Goal: Communication & Community: Answer question/provide support

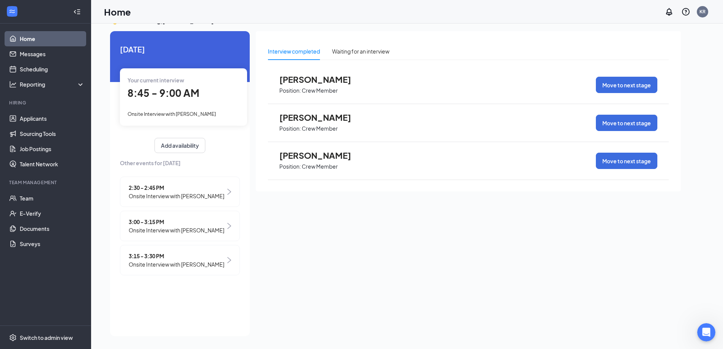
click at [162, 97] on span "8:45 - 9:00 AM" at bounding box center [163, 93] width 72 height 13
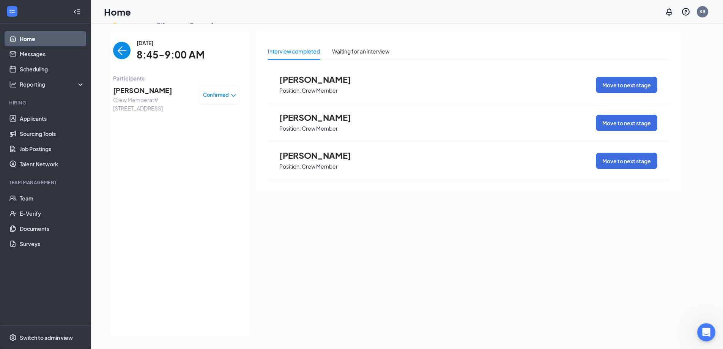
click at [131, 90] on span "[PERSON_NAME]" at bounding box center [153, 90] width 80 height 11
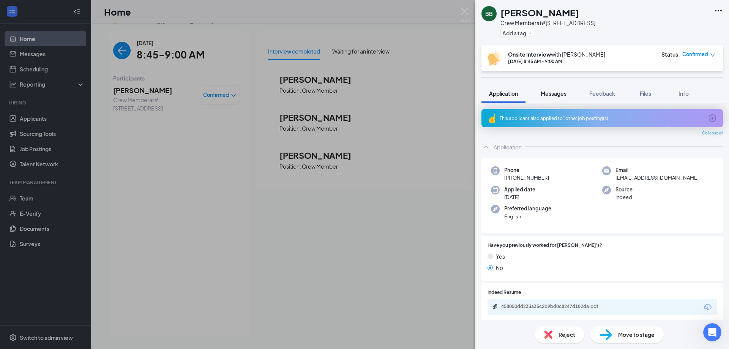
click at [552, 91] on span "Messages" at bounding box center [553, 93] width 26 height 7
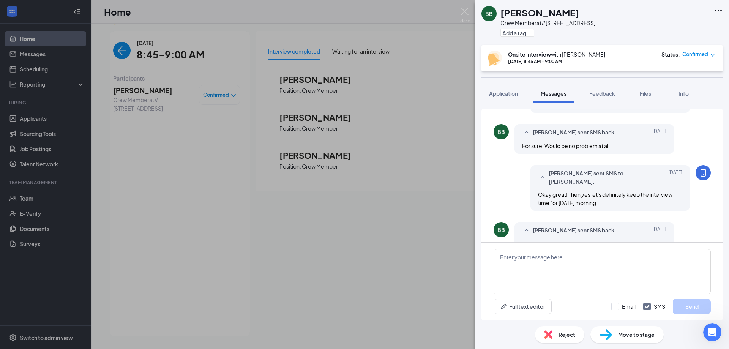
scroll to position [332, 0]
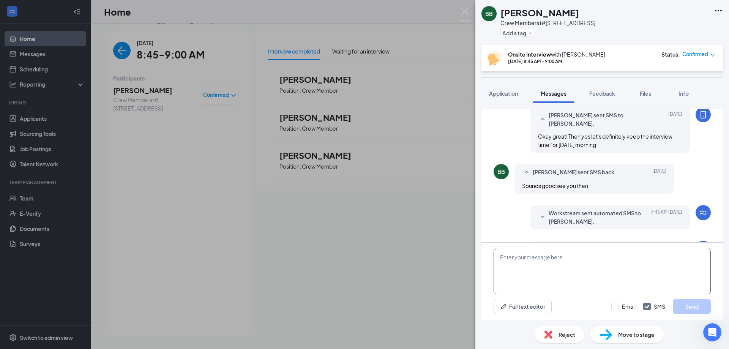
click at [555, 257] on textarea at bounding box center [601, 272] width 217 height 46
type textarea "Good morning, were you still wanting to come in for your interview?"
click at [685, 310] on button "Send" at bounding box center [691, 306] width 38 height 15
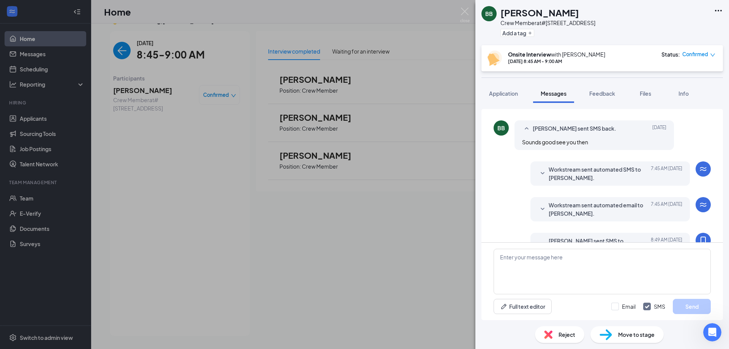
scroll to position [381, 0]
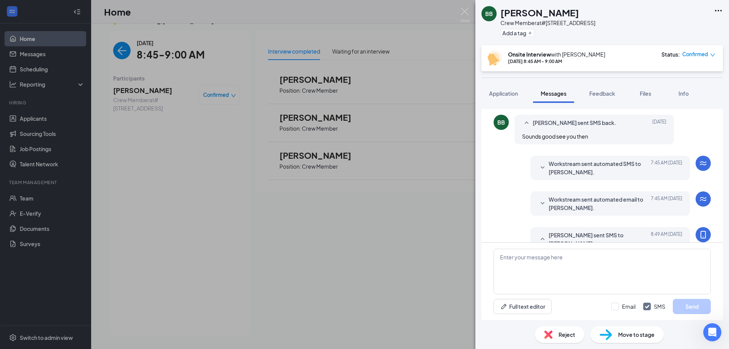
click at [116, 93] on div "BB [PERSON_NAME] Crew Member at #2970 - [GEOGRAPHIC_DATA] Add a tag Onsite Inte…" at bounding box center [364, 174] width 729 height 349
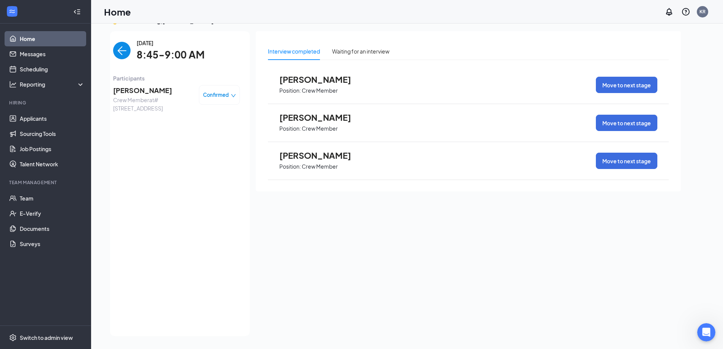
click at [115, 47] on img "back-button" at bounding box center [121, 50] width 17 height 17
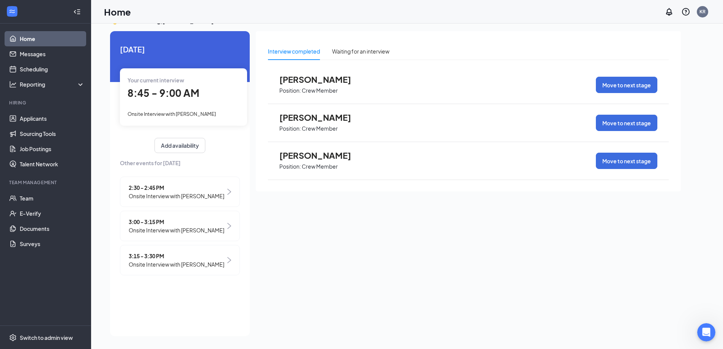
click at [208, 201] on div "2:30 - 2:45 PM Onsite Interview with [PERSON_NAME]" at bounding box center [180, 191] width 120 height 30
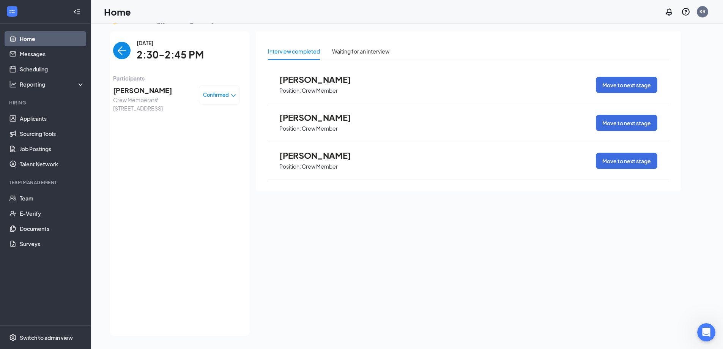
click at [153, 91] on span "[PERSON_NAME]" at bounding box center [153, 90] width 80 height 11
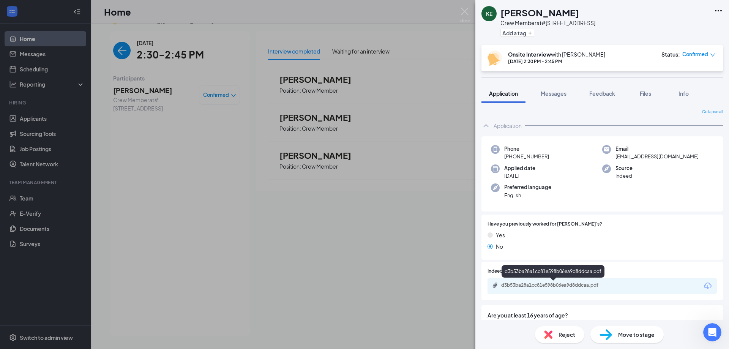
click at [550, 288] on div "d3b53ba28a1cc81e598b06ea9d8ddcaa.pdf" at bounding box center [553, 285] width 123 height 7
click at [550, 98] on button "Messages" at bounding box center [553, 93] width 41 height 19
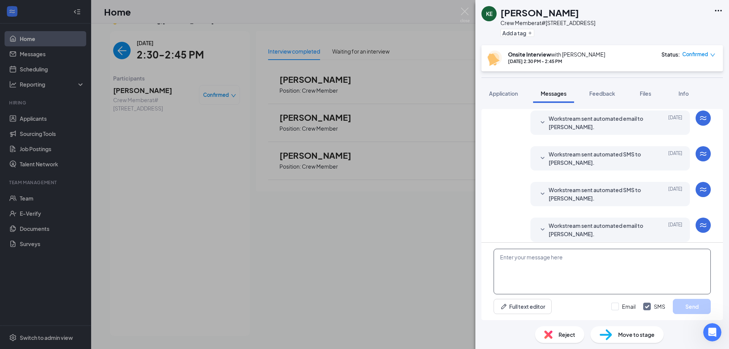
scroll to position [220, 0]
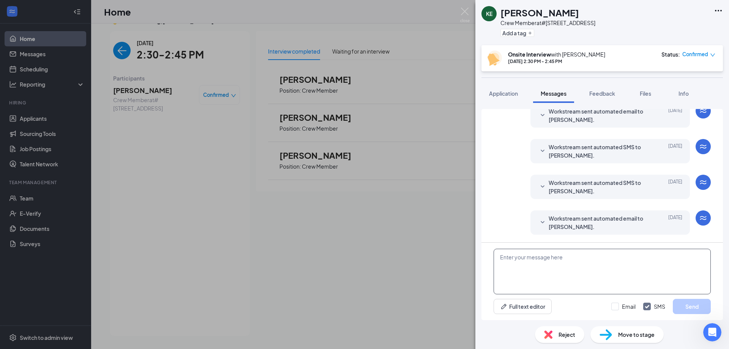
click at [542, 267] on textarea at bounding box center [601, 272] width 217 height 46
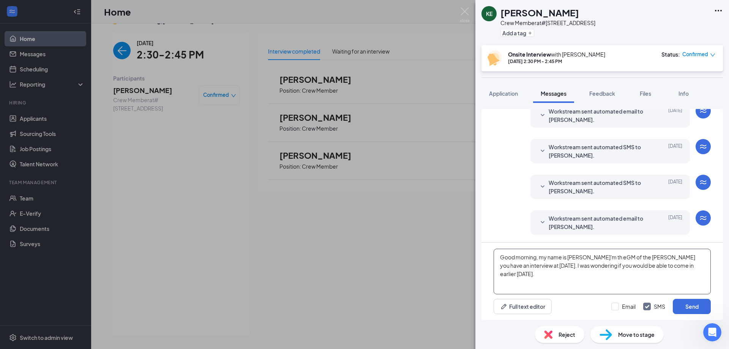
click at [595, 259] on textarea "Good morning, my name is [PERSON_NAME]'m th eGM of the [PERSON_NAME] you have a…" at bounding box center [601, 272] width 217 height 46
click at [597, 258] on textarea "Good morning, my name is [PERSON_NAME]'m th eGM of the [PERSON_NAME] you have a…" at bounding box center [601, 272] width 217 height 46
click at [579, 258] on textarea "Good morning, my name is [PERSON_NAME]'m the GM of the [PERSON_NAME] you have a…" at bounding box center [601, 272] width 217 height 46
click at [704, 266] on textarea "Good morning, my name is [PERSON_NAME] and I'm the GM of the [PERSON_NAME] you …" at bounding box center [601, 272] width 217 height 46
type textarea "Good morning, my name is [PERSON_NAME] and I'm the GM of the [PERSON_NAME] you …"
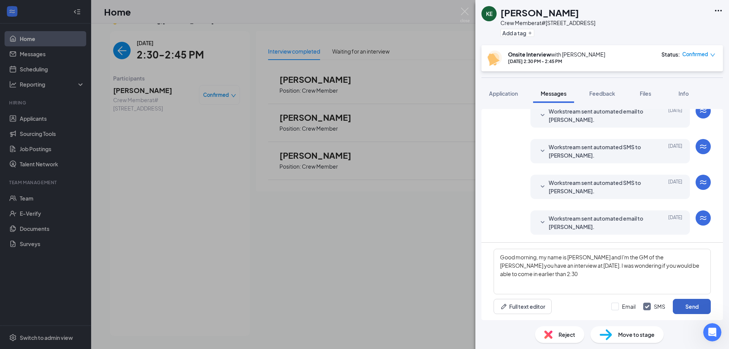
click at [685, 304] on button "Send" at bounding box center [691, 306] width 38 height 15
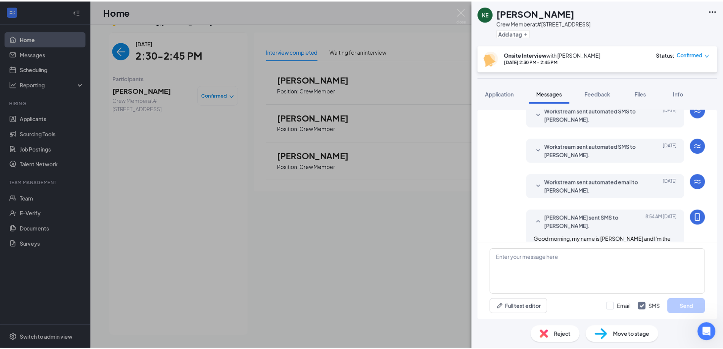
scroll to position [286, 0]
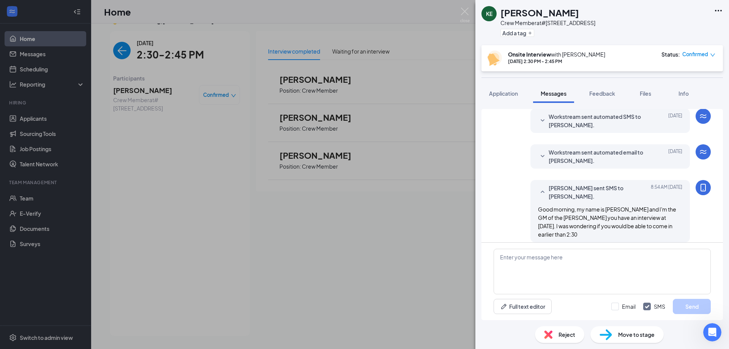
click at [39, 52] on div "KE [PERSON_NAME] Crew Member at #2970 - [GEOGRAPHIC_DATA] Add a tag Onsite Inte…" at bounding box center [364, 174] width 729 height 349
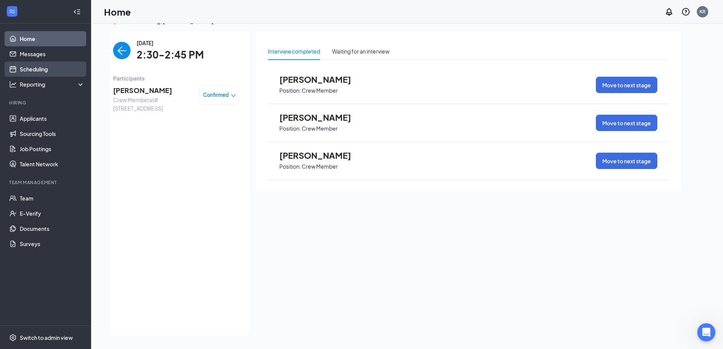
click at [39, 68] on link "Scheduling" at bounding box center [52, 68] width 65 height 15
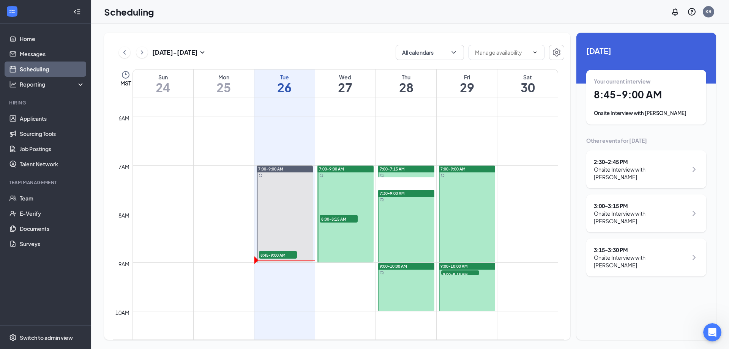
scroll to position [259, 0]
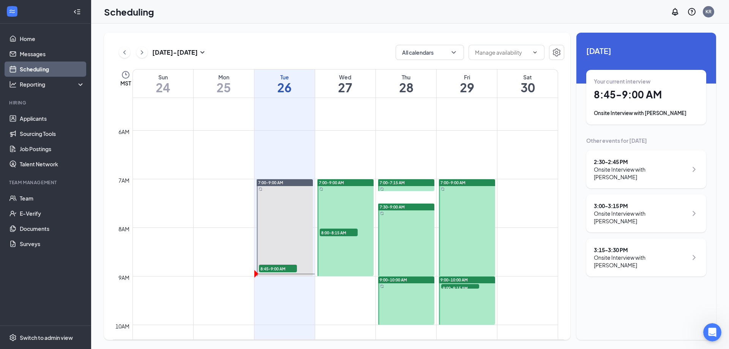
click at [331, 228] on span "8:00-8:15 AM" at bounding box center [338, 232] width 38 height 8
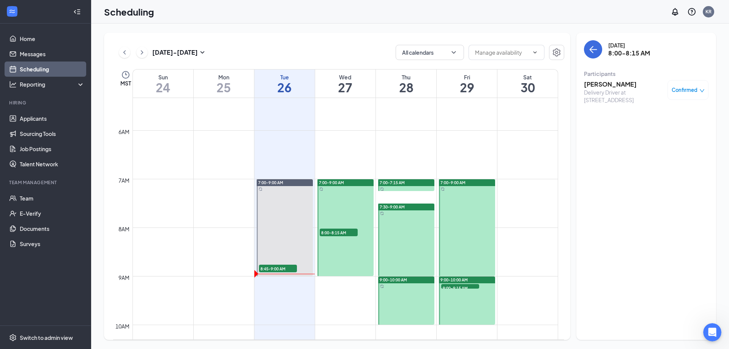
click at [613, 88] on div "Delivery Driver at [STREET_ADDRESS]" at bounding box center [624, 95] width 80 height 15
click at [613, 84] on h3 "[PERSON_NAME]" at bounding box center [624, 84] width 80 height 8
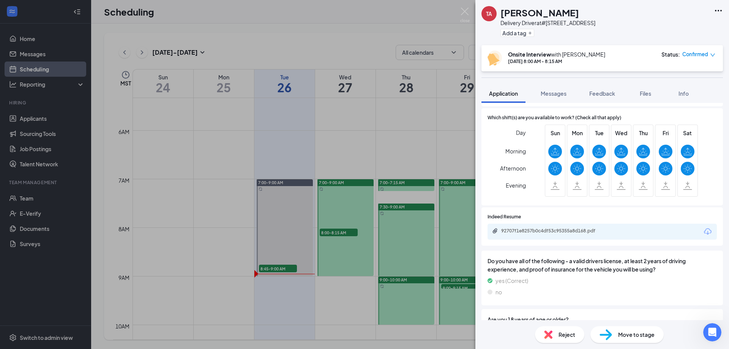
scroll to position [190, 0]
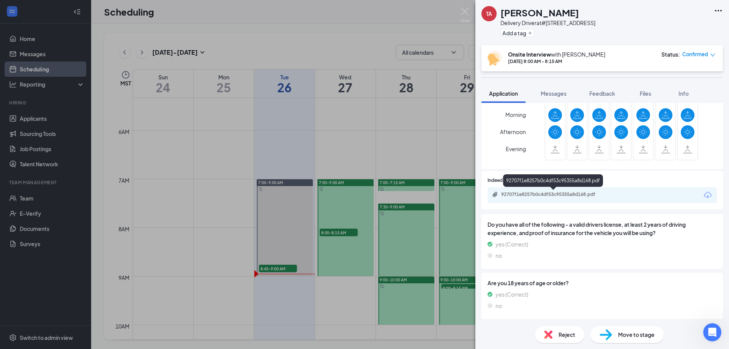
click at [580, 195] on div "92707f1e8257b0c4df53c95355a8d168.pdf" at bounding box center [554, 194] width 106 height 6
click at [545, 96] on span "Messages" at bounding box center [553, 93] width 26 height 7
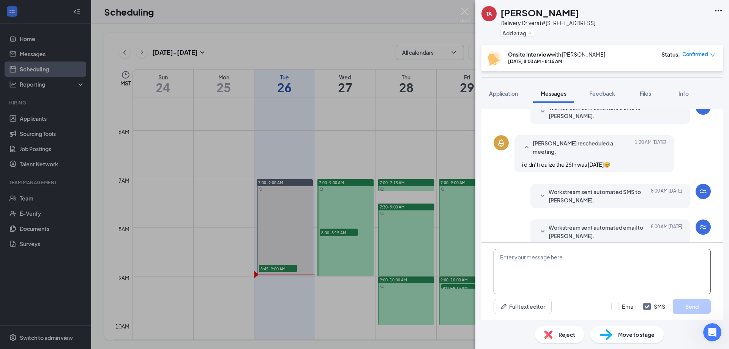
click at [530, 261] on textarea at bounding box center [601, 272] width 217 height 46
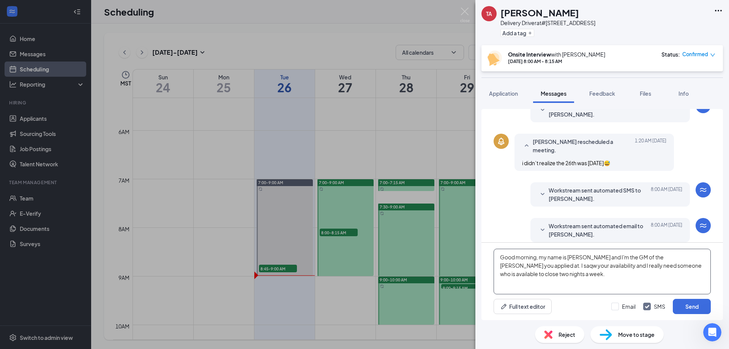
click at [511, 269] on textarea "Good morning, my name is [PERSON_NAME] and I'm the GM of the [PERSON_NAME] you …" at bounding box center [601, 272] width 217 height 46
click at [543, 275] on textarea "Good morning, my name is [PERSON_NAME] and I'm the GM of the [PERSON_NAME] you …" at bounding box center [601, 272] width 217 height 46
click at [547, 275] on textarea "Good morning, my name is [PERSON_NAME] and I'm the GM of the [PERSON_NAME] you …" at bounding box center [601, 272] width 217 height 46
type textarea "Good morning, my name is [PERSON_NAME] and I'm the GM of the [PERSON_NAME] you …"
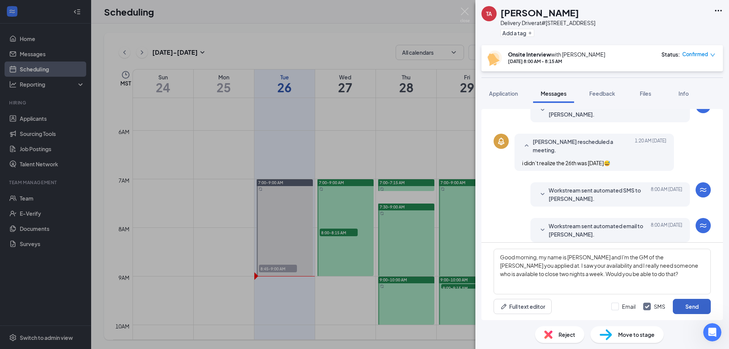
click at [690, 309] on button "Send" at bounding box center [691, 306] width 38 height 15
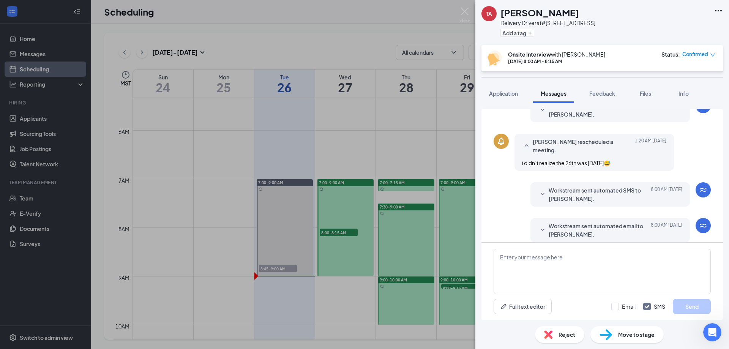
scroll to position [292, 0]
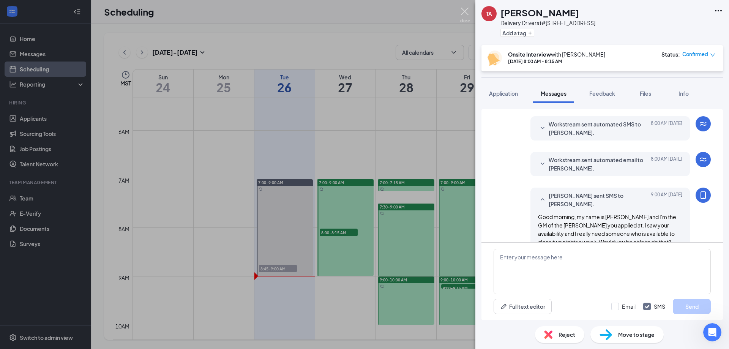
click at [466, 13] on img at bounding box center [464, 15] width 9 height 15
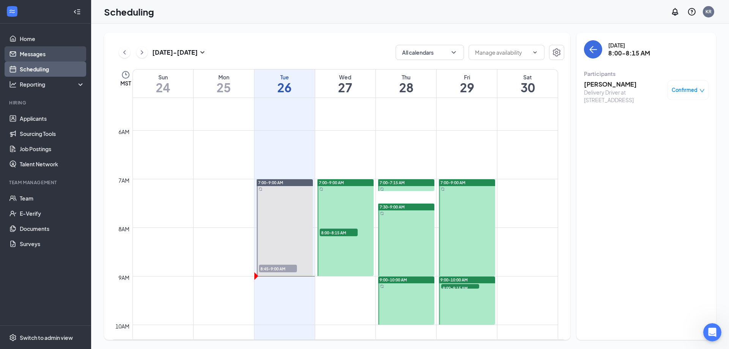
click at [44, 54] on link "Messages" at bounding box center [52, 53] width 65 height 15
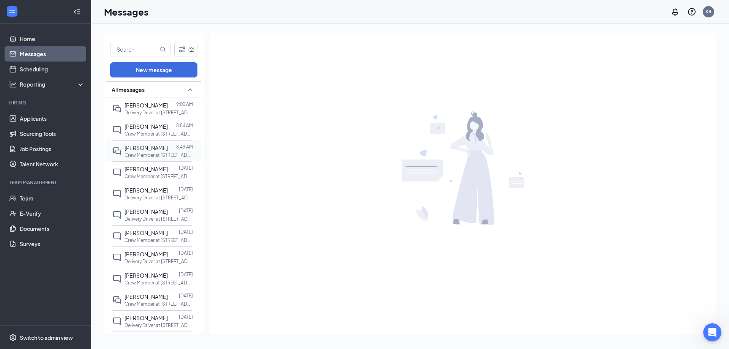
click at [150, 156] on p "Crew Member at [STREET_ADDRESS]" at bounding box center [158, 155] width 68 height 6
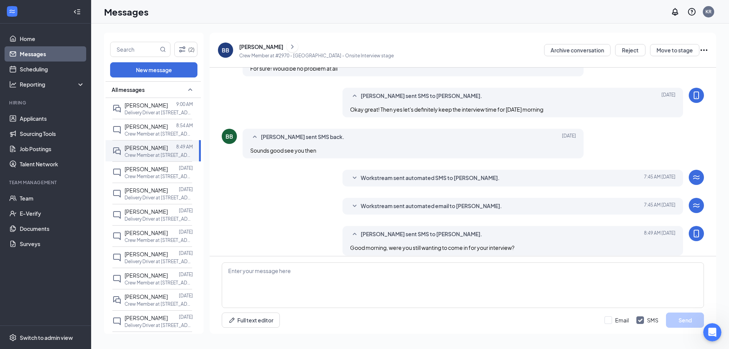
scroll to position [220, 0]
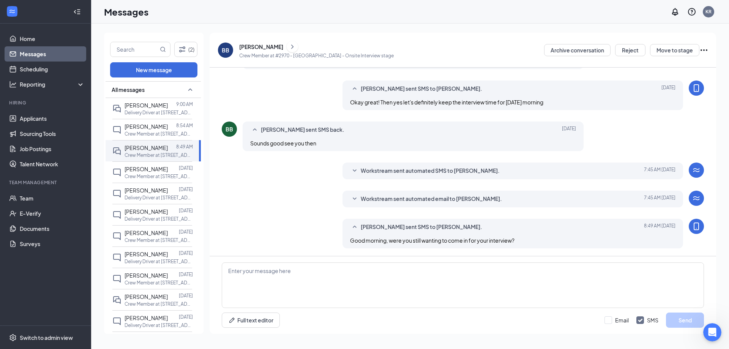
click at [257, 49] on div "[PERSON_NAME]" at bounding box center [261, 47] width 44 height 8
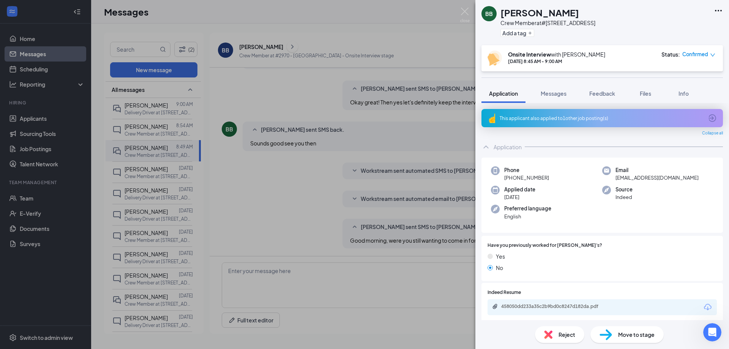
click at [408, 111] on div "BB [PERSON_NAME] Crew Member at #2970 - [GEOGRAPHIC_DATA] Add a tag Onsite Inte…" at bounding box center [364, 174] width 729 height 349
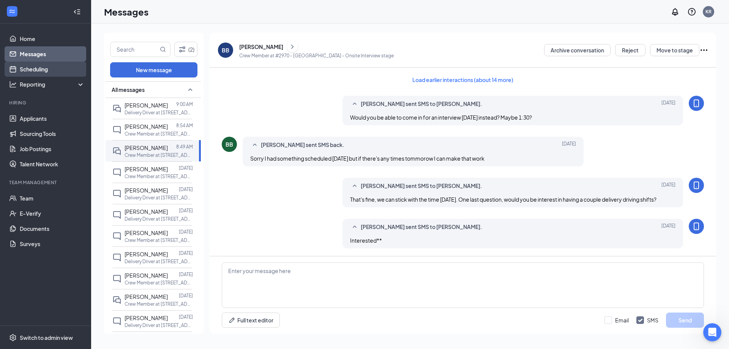
click at [29, 72] on link "Scheduling" at bounding box center [52, 68] width 65 height 15
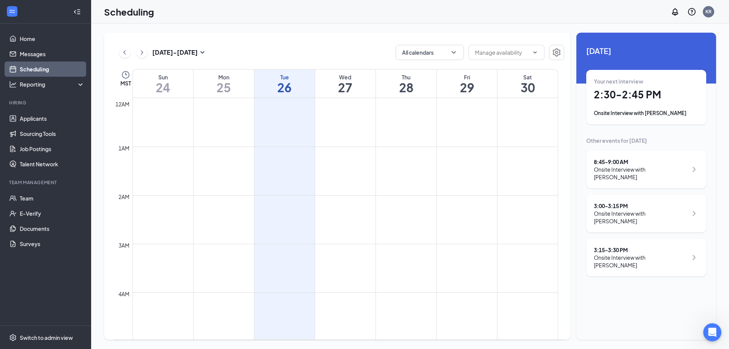
scroll to position [373, 0]
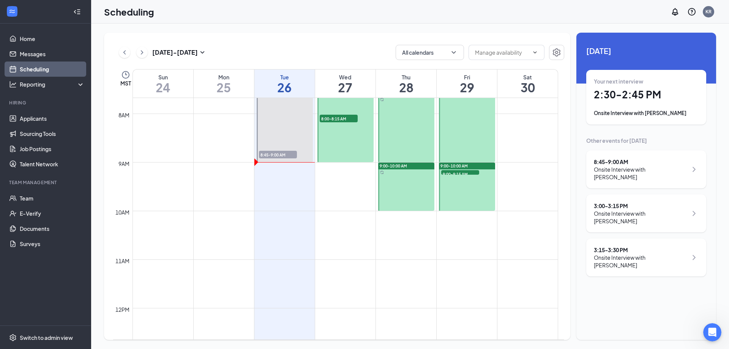
click at [462, 175] on div "9:00-9:15 AM 1" at bounding box center [459, 172] width 39 height 6
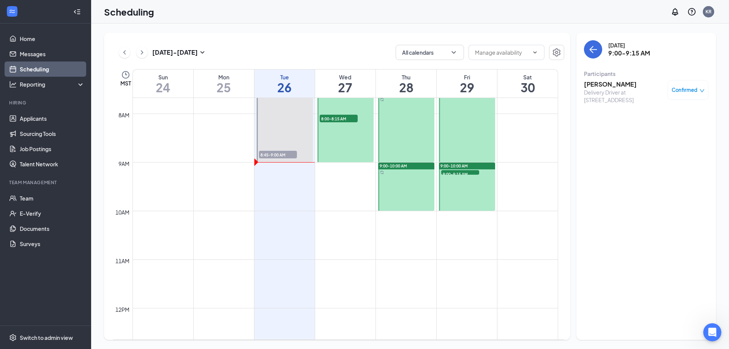
click at [596, 91] on div "Delivery Driver at [STREET_ADDRESS]" at bounding box center [624, 95] width 80 height 15
click at [596, 85] on h3 "[PERSON_NAME]" at bounding box center [624, 84] width 80 height 8
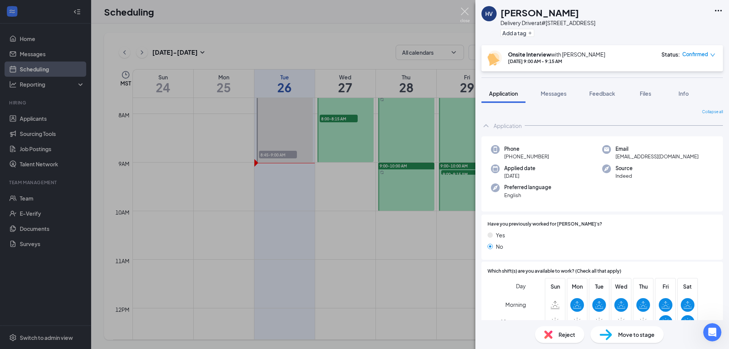
click at [466, 14] on img at bounding box center [464, 15] width 9 height 15
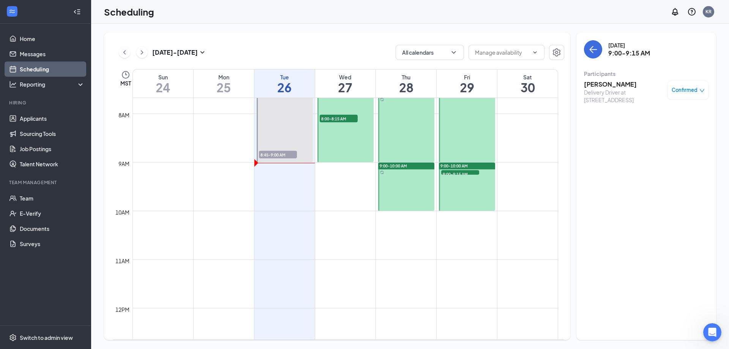
click at [45, 304] on ul "Home Messages Scheduling Reporting Hiring Applicants Sourcing Tools Job Posting…" at bounding box center [45, 175] width 91 height 302
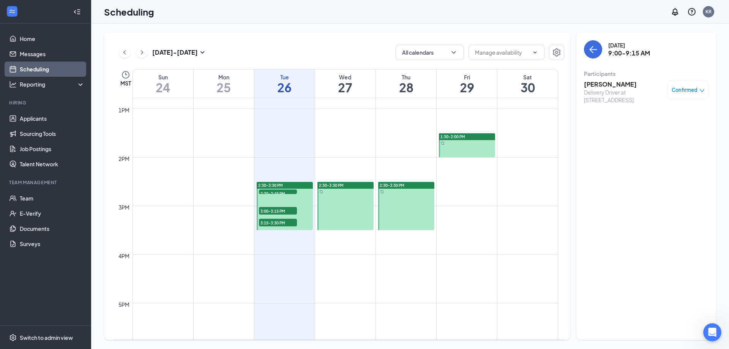
scroll to position [639, 0]
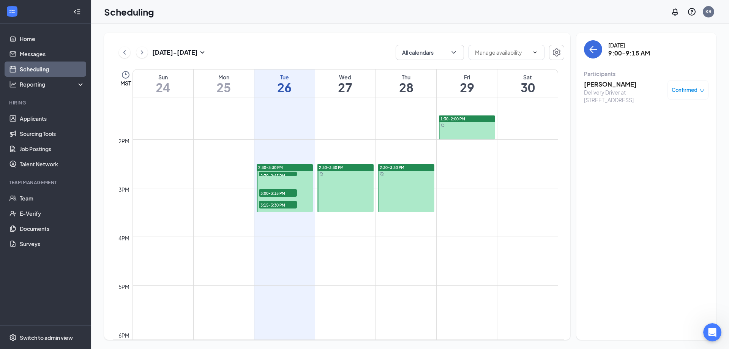
click at [286, 194] on span "3:00-3:15 PM" at bounding box center [278, 193] width 38 height 8
click at [604, 84] on h3 "[PERSON_NAME]" at bounding box center [624, 84] width 80 height 8
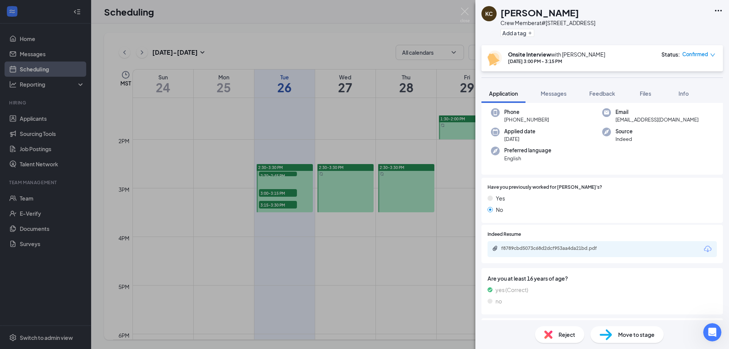
scroll to position [79, 0]
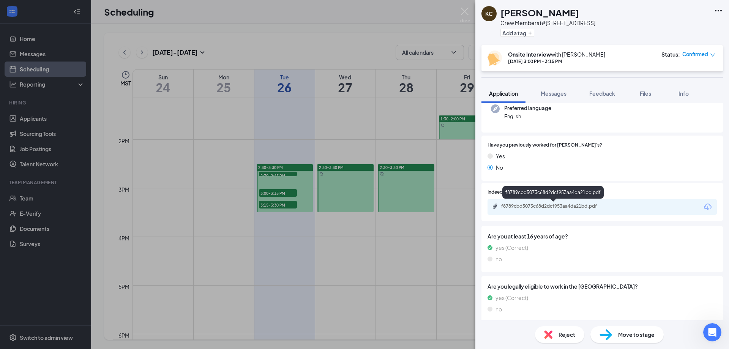
click at [557, 209] on div "f8789cbd5073c68d2dcf953aa4da21bd.pdf" at bounding box center [553, 206] width 123 height 7
click at [566, 93] on span "Messages" at bounding box center [553, 93] width 26 height 7
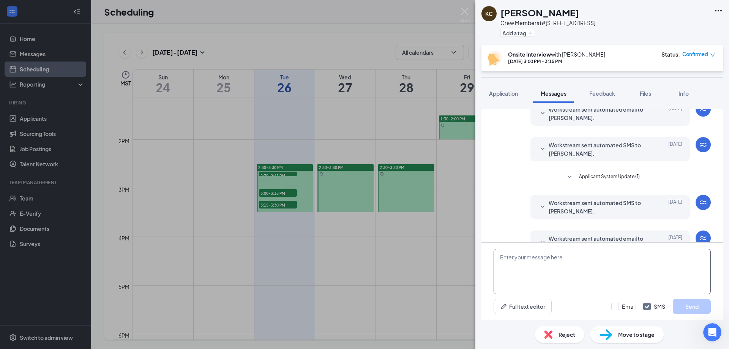
scroll to position [220, 0]
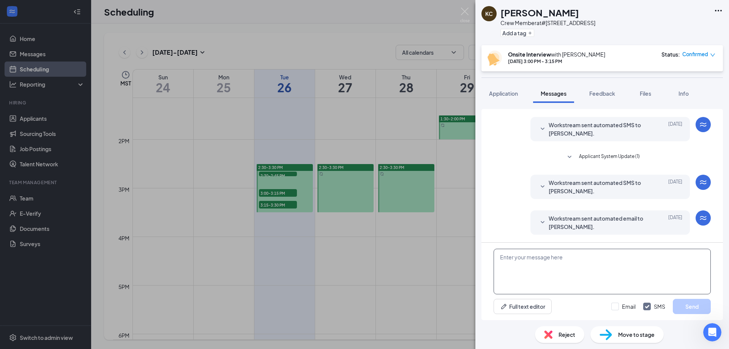
click at [548, 261] on textarea at bounding box center [601, 272] width 217 height 46
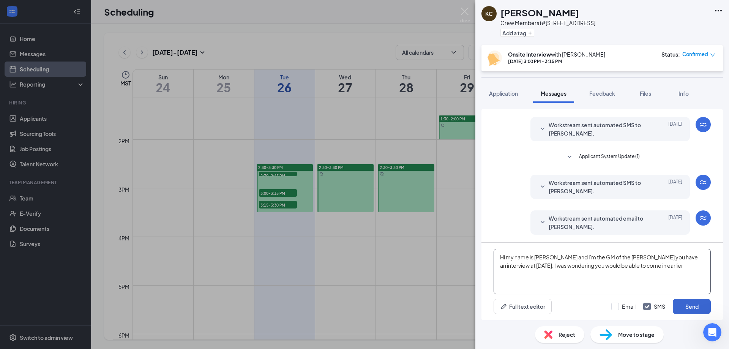
type textarea "Hi my name is [PERSON_NAME] and I'm the GM of the [PERSON_NAME] you have an int…"
click at [679, 305] on button "Send" at bounding box center [691, 306] width 38 height 15
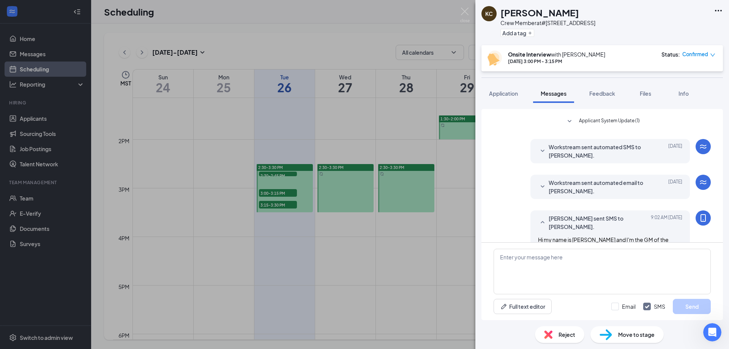
scroll to position [278, 0]
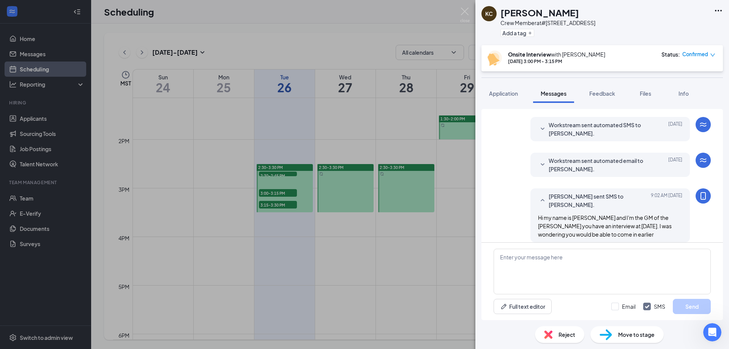
click at [229, 199] on div "[PERSON_NAME] [PERSON_NAME] Crew Member at #2970 - [GEOGRAPHIC_DATA] Add a tag …" at bounding box center [364, 174] width 729 height 349
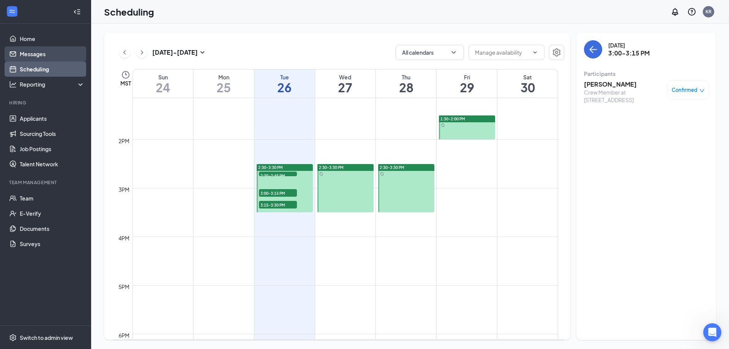
click at [36, 54] on link "Messages" at bounding box center [52, 53] width 65 height 15
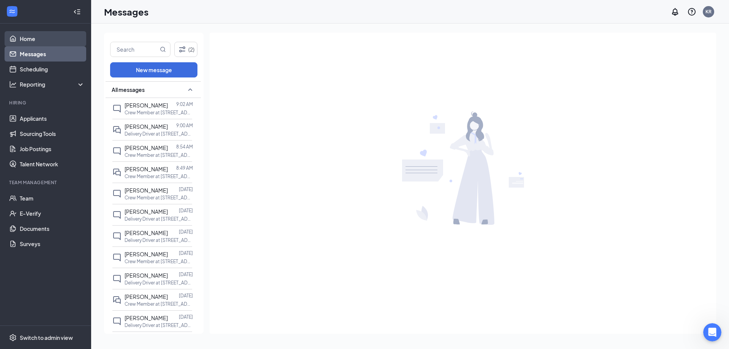
click at [25, 39] on link "Home" at bounding box center [52, 38] width 65 height 15
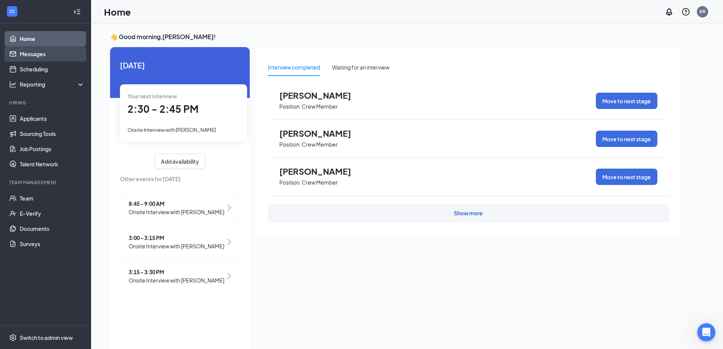
click at [29, 57] on link "Messages" at bounding box center [52, 53] width 65 height 15
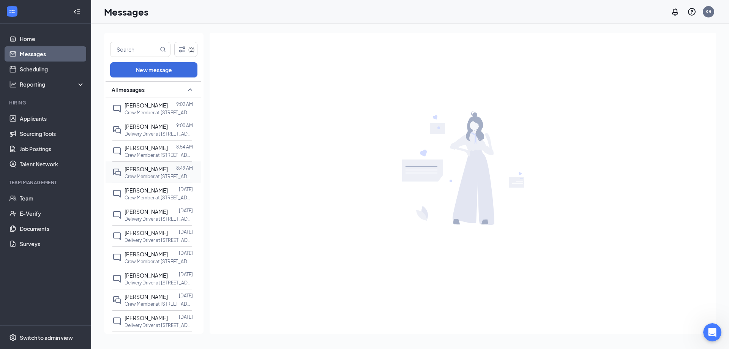
click at [131, 171] on span "[PERSON_NAME]" at bounding box center [145, 168] width 43 height 7
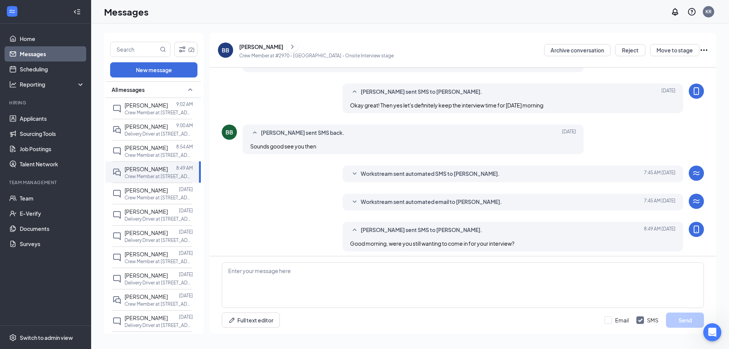
scroll to position [220, 0]
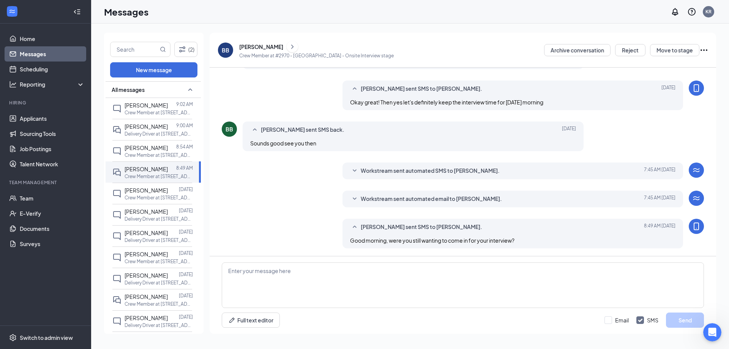
click at [249, 40] on div "BB [PERSON_NAME] Crew Member at #2970 - [GEOGRAPHIC_DATA] - Onsite Interview st…" at bounding box center [306, 49] width 176 height 19
click at [249, 43] on div "[PERSON_NAME]" at bounding box center [261, 47] width 44 height 8
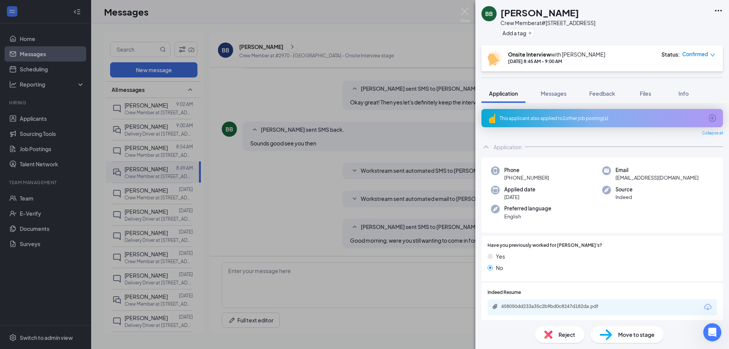
click at [709, 52] on div "Confirmed" at bounding box center [698, 54] width 33 height 8
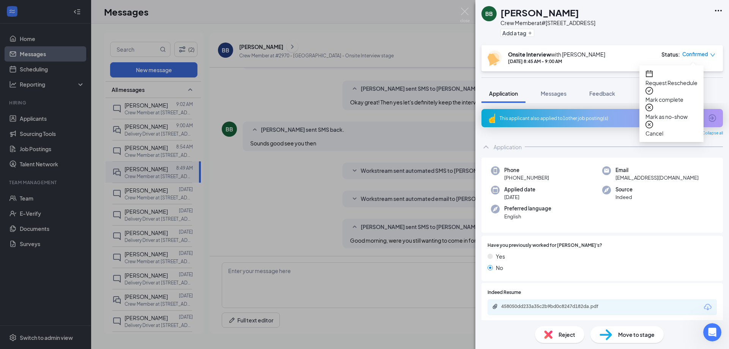
click at [674, 112] on span "Mark as no-show" at bounding box center [671, 116] width 52 height 8
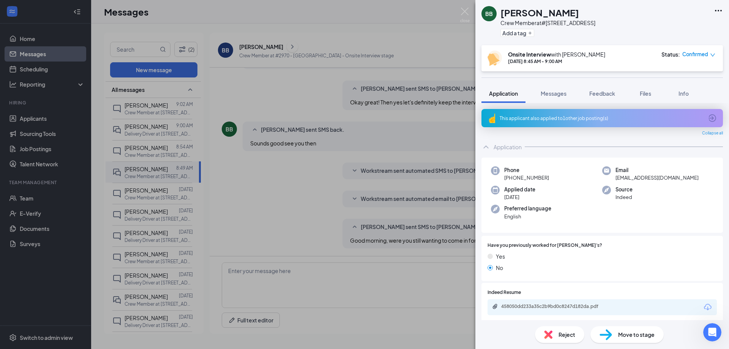
click at [466, 10] on img at bounding box center [464, 15] width 9 height 15
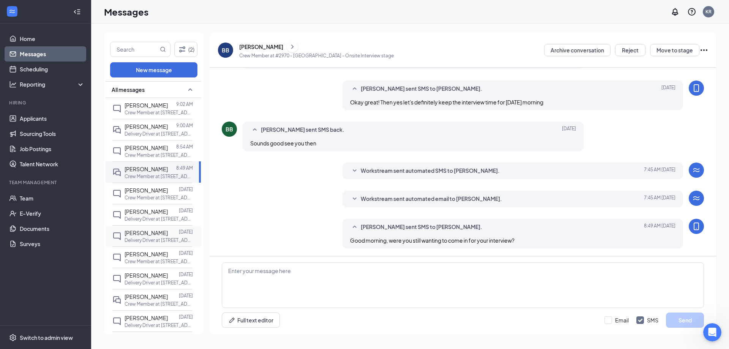
click at [142, 231] on span "[PERSON_NAME]" at bounding box center [145, 232] width 43 height 7
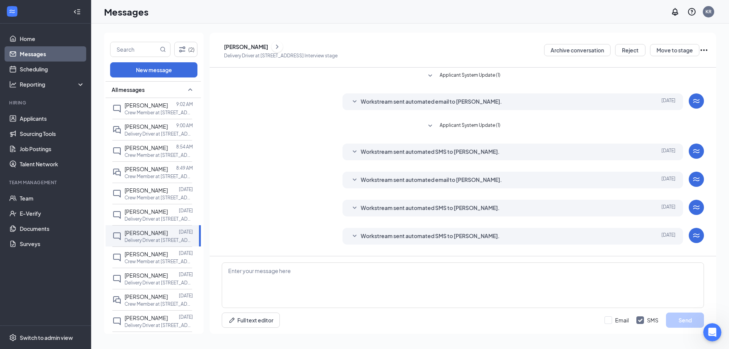
click at [249, 46] on div "[PERSON_NAME]" at bounding box center [246, 47] width 44 height 8
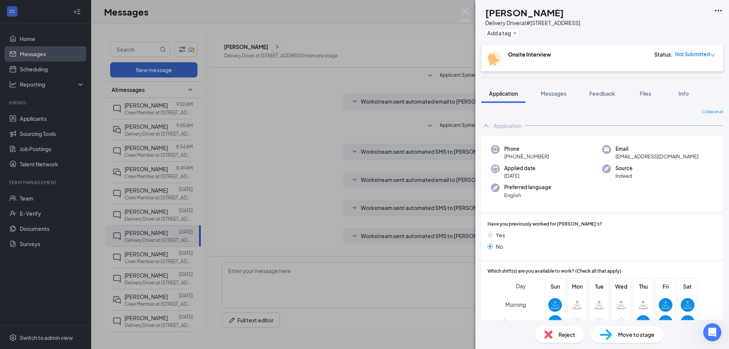
click at [247, 152] on div "[PERSON_NAME] Delivery Driver at [STREET_ADDRESS] Add a tag Onsite Interview St…" at bounding box center [364, 174] width 729 height 349
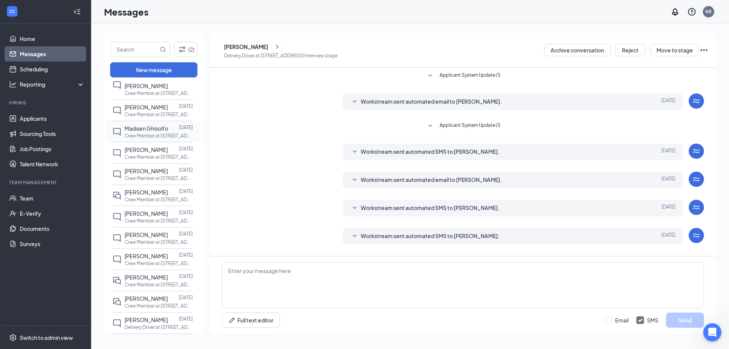
scroll to position [266, 0]
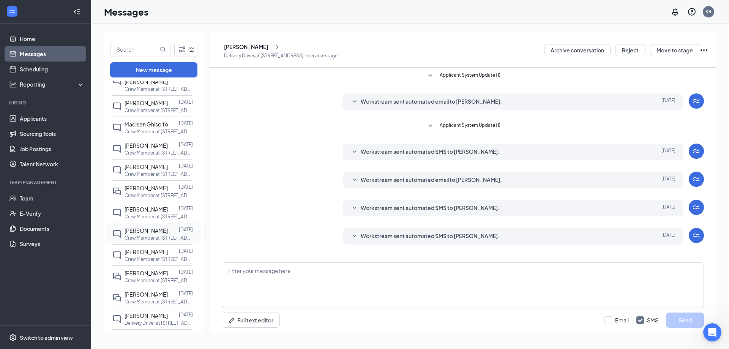
click at [157, 233] on span "[PERSON_NAME]" at bounding box center [145, 230] width 43 height 7
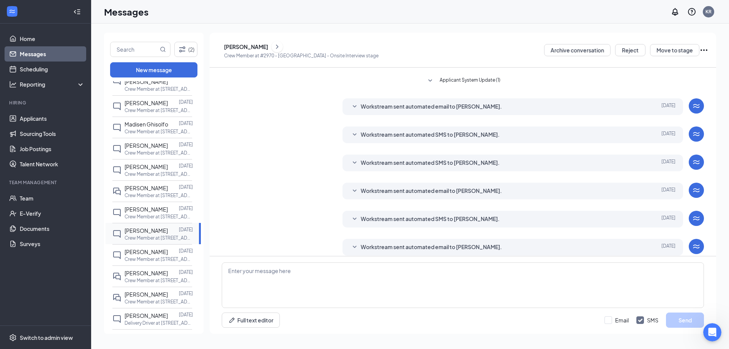
scroll to position [111, 0]
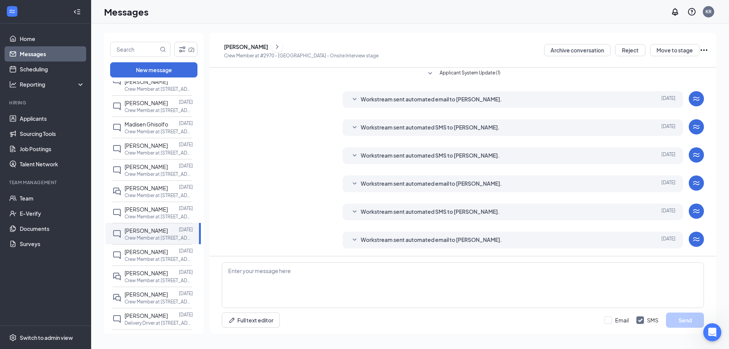
click at [267, 48] on div "[PERSON_NAME]" at bounding box center [246, 47] width 44 height 8
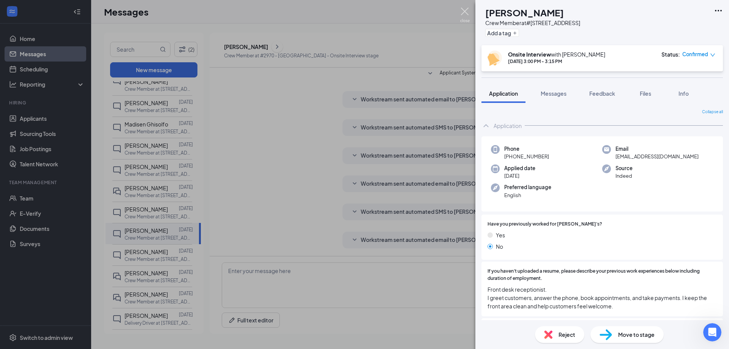
click at [463, 13] on img at bounding box center [464, 15] width 9 height 15
